Goal: Obtain resource: Download file/media

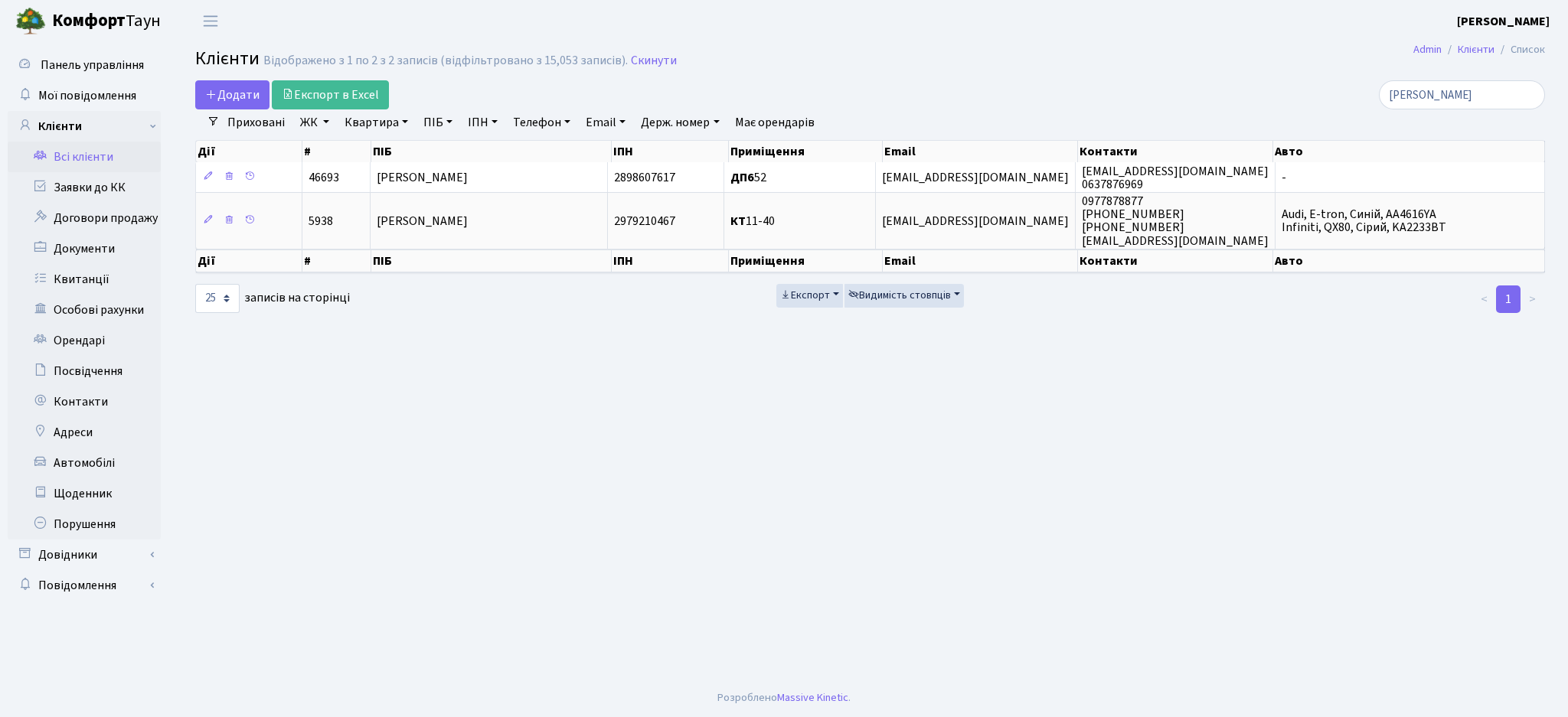
select select "25"
click at [821, 93] on div "Додати Експорт в Excel" at bounding box center [641, 94] width 892 height 29
click at [75, 570] on link "Довідники" at bounding box center [84, 554] width 153 height 30
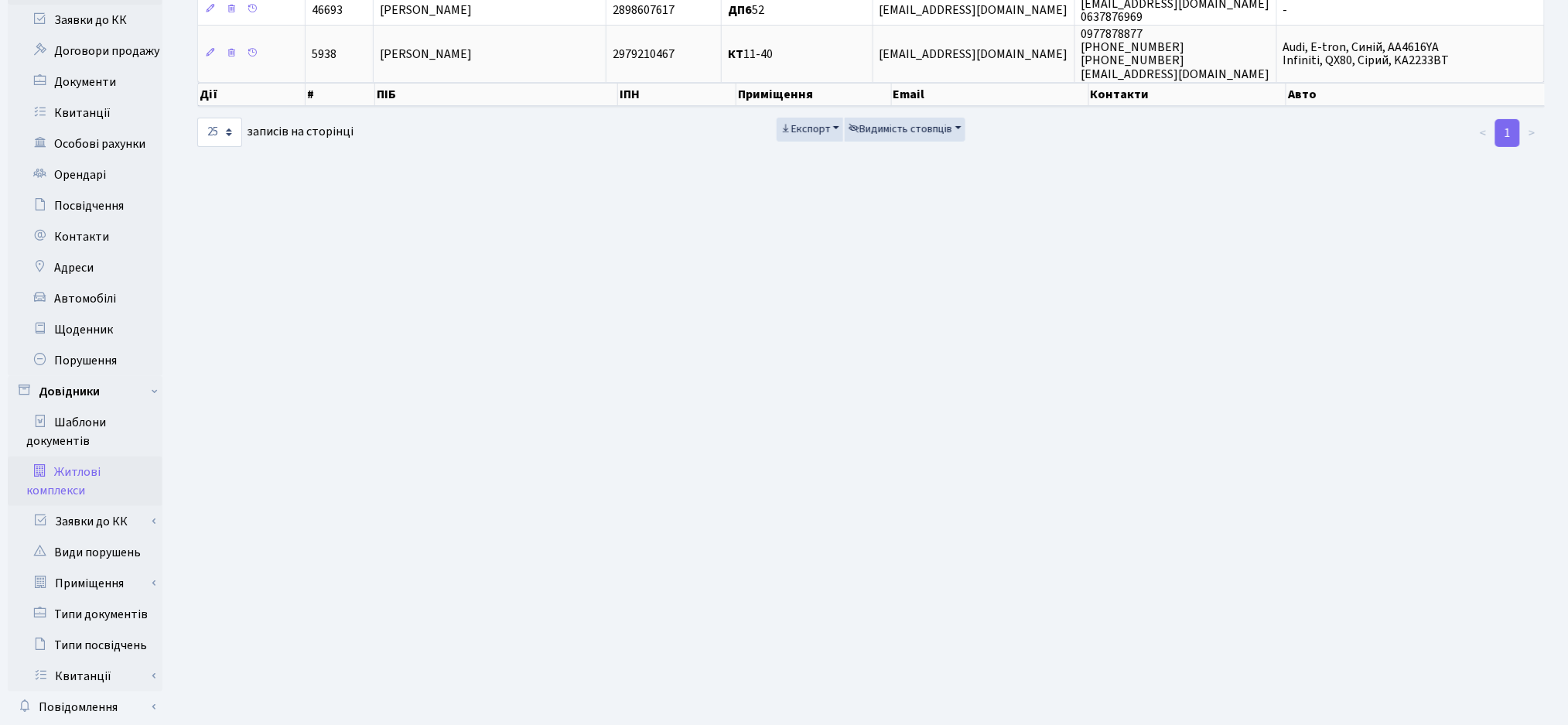
scroll to position [234, 0]
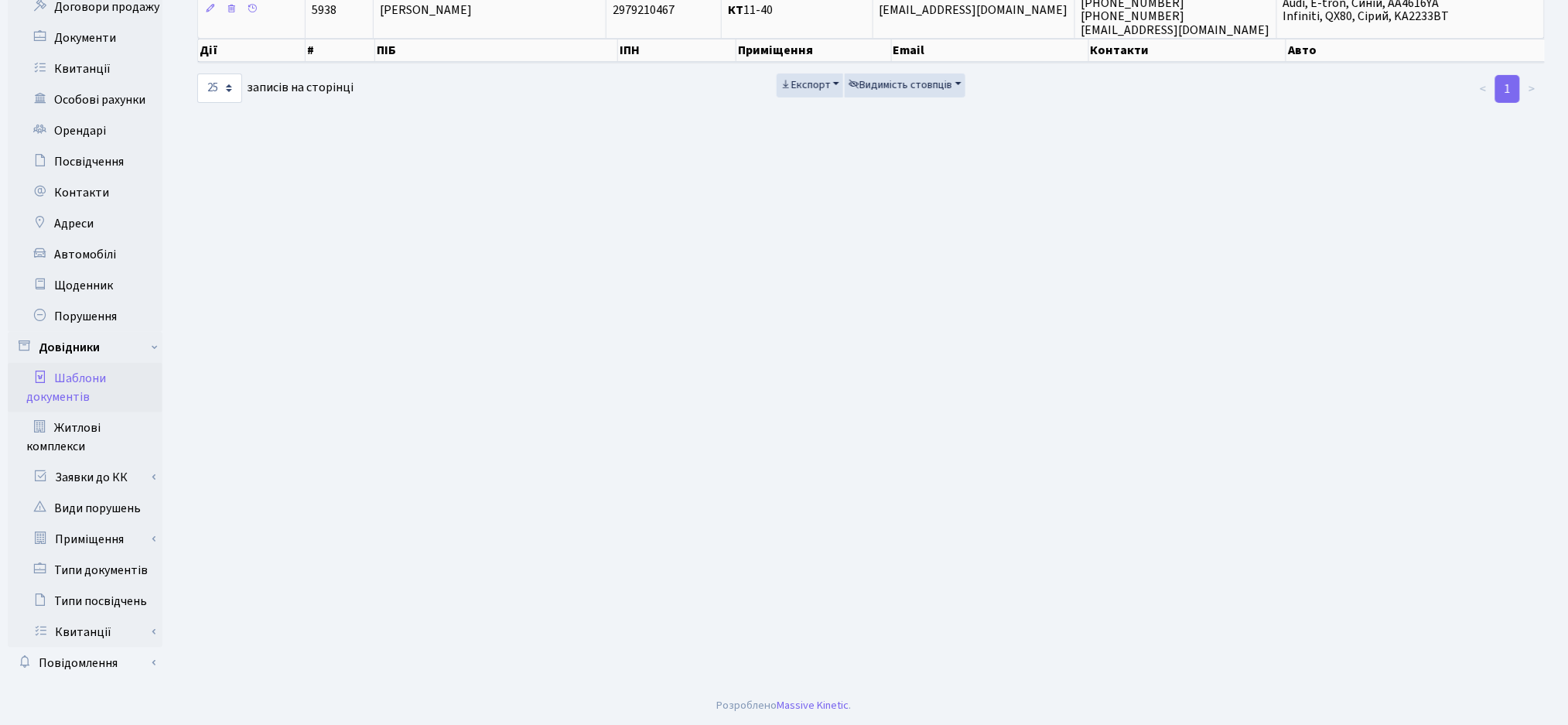
click at [54, 385] on link "Шаблони документів" at bounding box center [84, 388] width 155 height 50
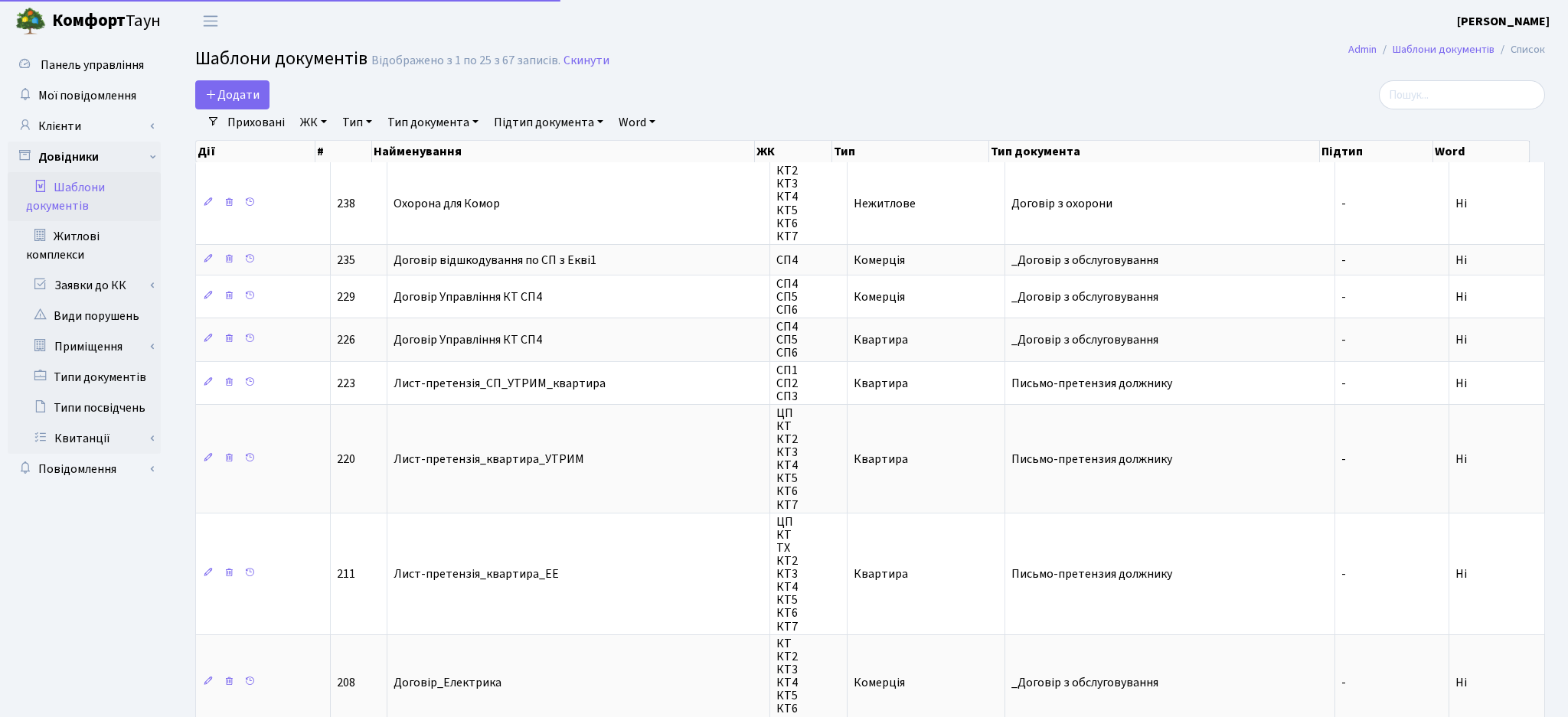
select select "25"
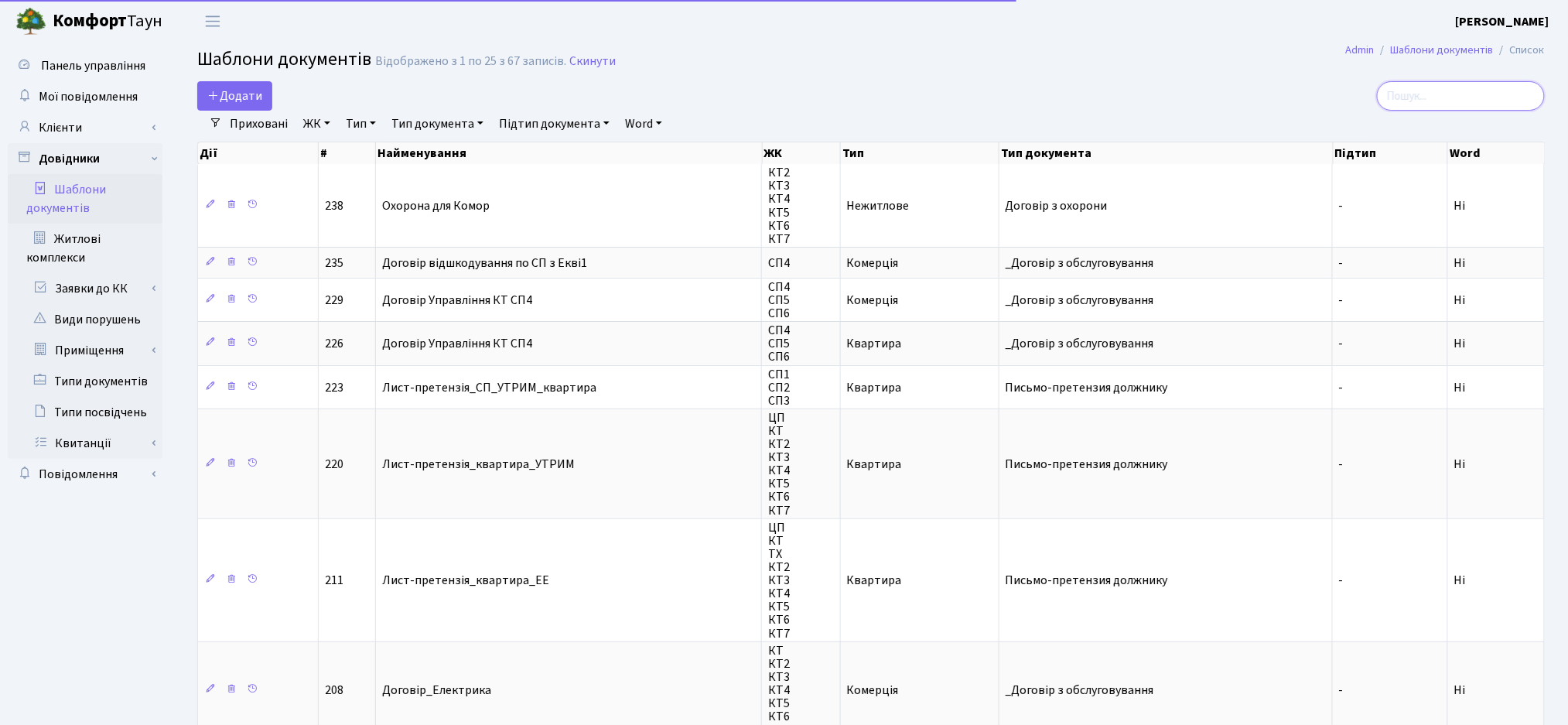
click at [1416, 107] on input "search" at bounding box center [1460, 95] width 168 height 29
click at [310, 130] on link "ЖК" at bounding box center [317, 124] width 40 height 27
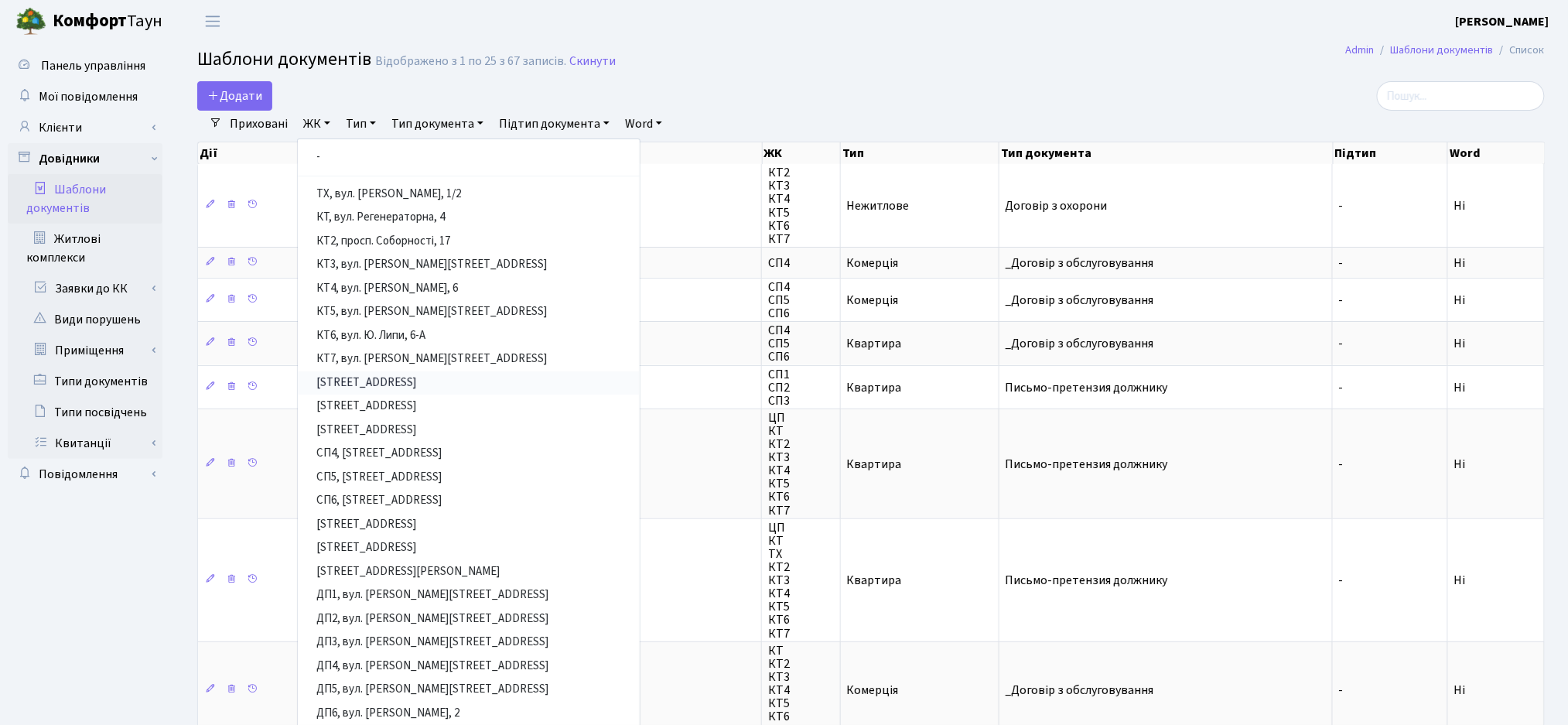
click at [355, 389] on link "[STREET_ADDRESS]" at bounding box center [469, 383] width 342 height 24
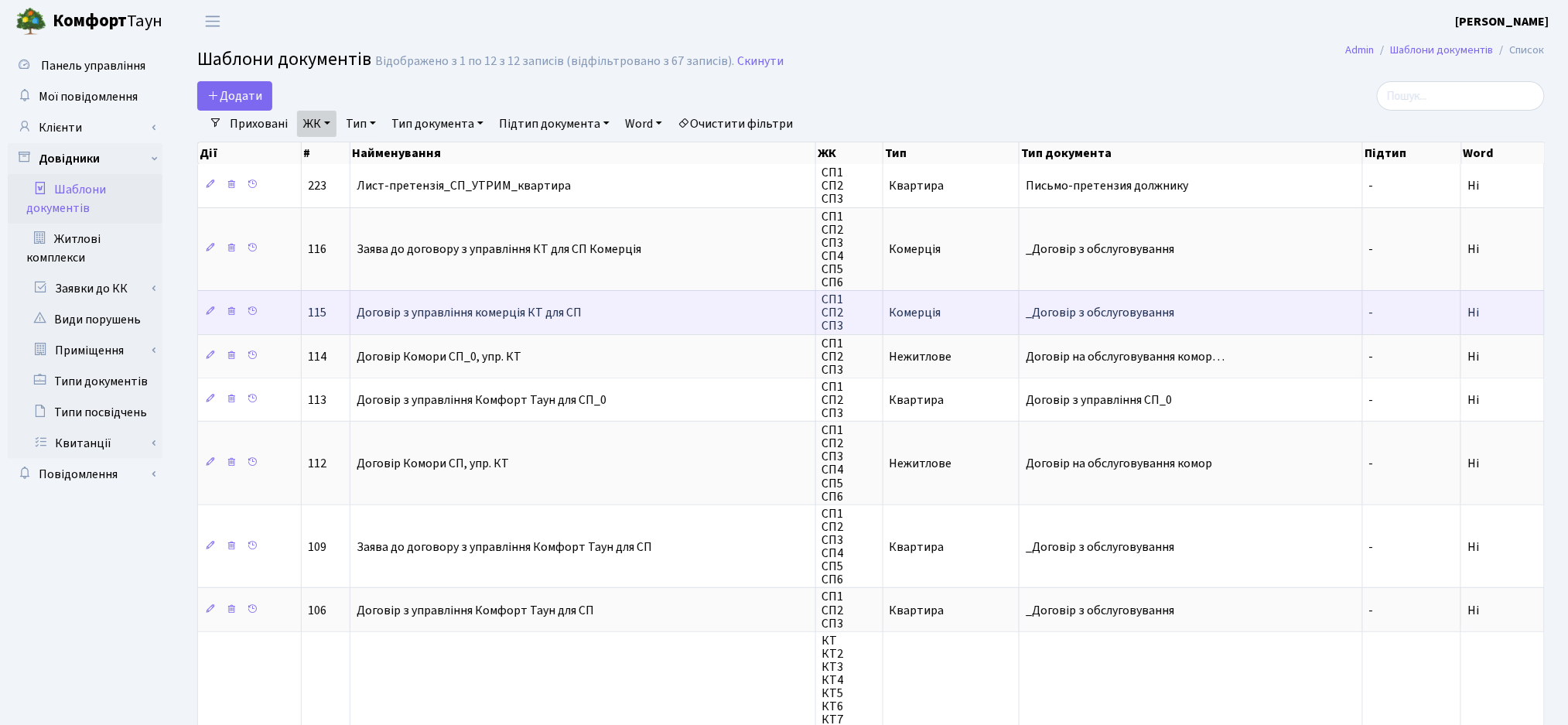
scroll to position [103, 0]
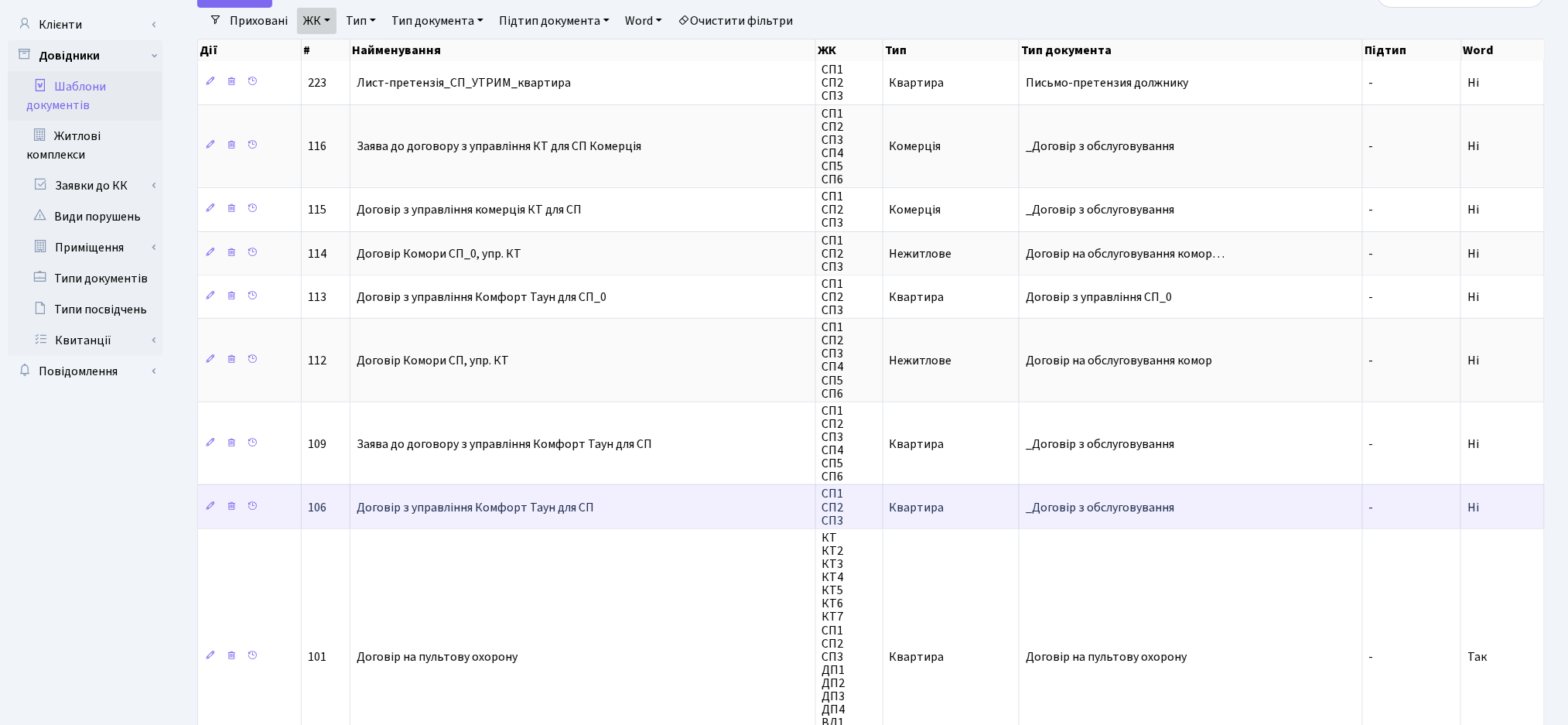
click at [538, 499] on span "Договір з управління Комфорт Таун для СП" at bounding box center [475, 507] width 238 height 17
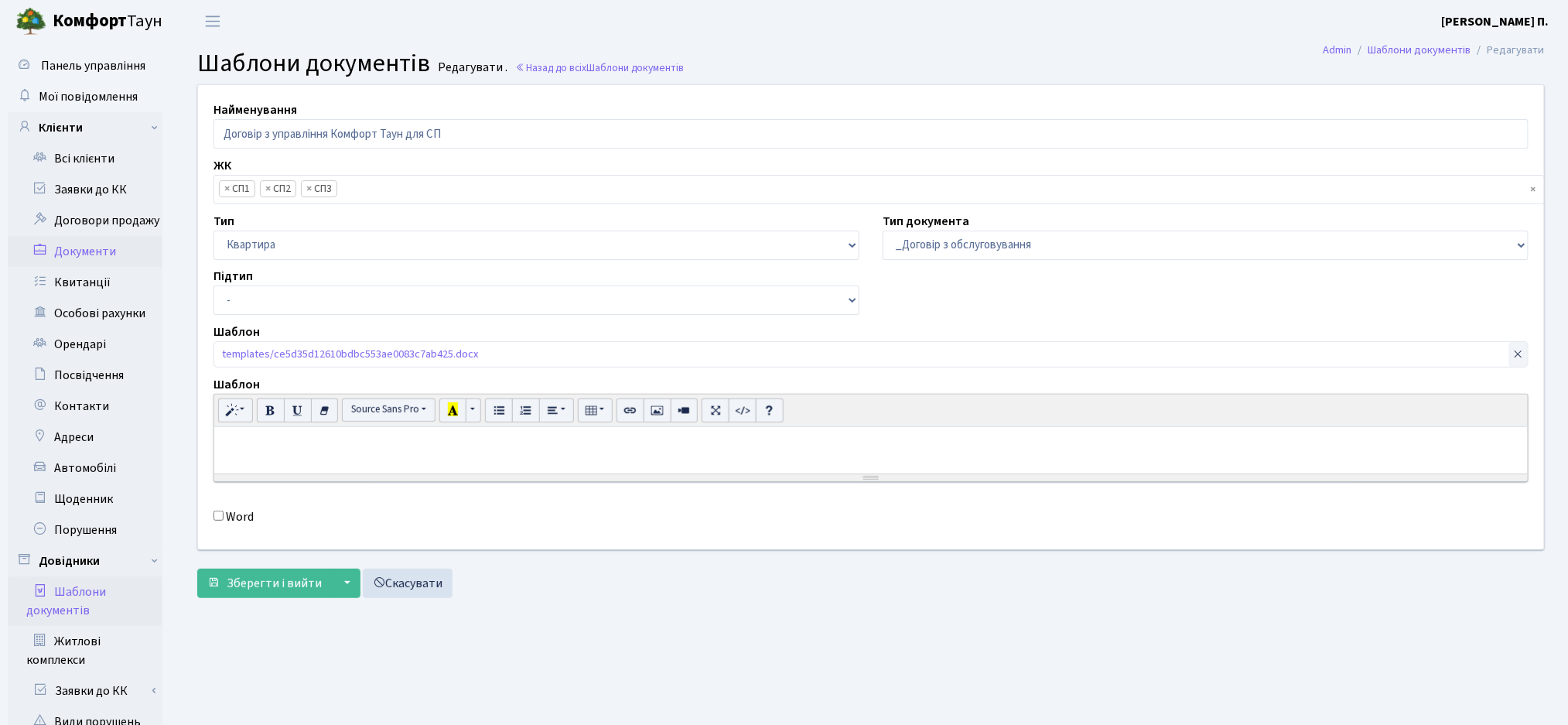
scroll to position [99, 0]
click at [393, 350] on link "templates/ce5d35d12610bdbc553ae0083c7ab425.docx" at bounding box center [350, 352] width 256 height 21
